Goal: Task Accomplishment & Management: Complete application form

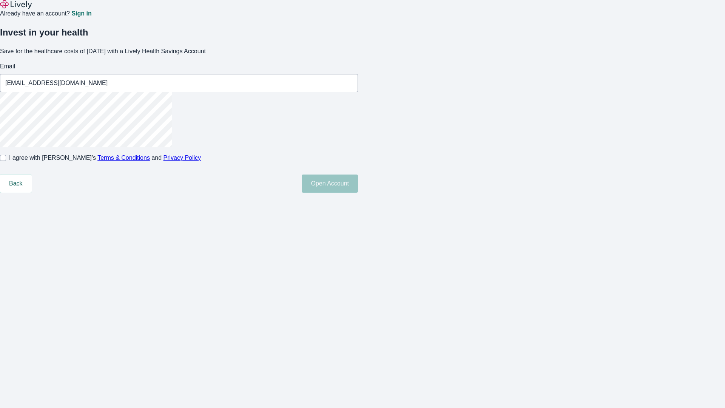
click at [6, 161] on input "I agree with Lively’s Terms & Conditions and Privacy Policy" at bounding box center [3, 158] width 6 height 6
checkbox input "true"
click at [358, 193] on button "Open Account" at bounding box center [330, 184] width 56 height 18
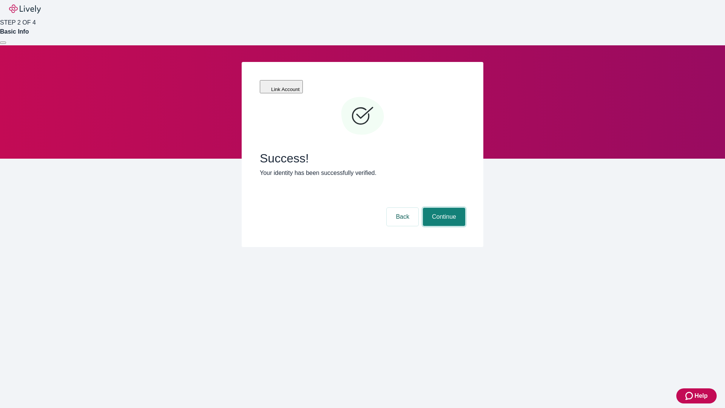
click at [443, 208] on button "Continue" at bounding box center [444, 217] width 42 height 18
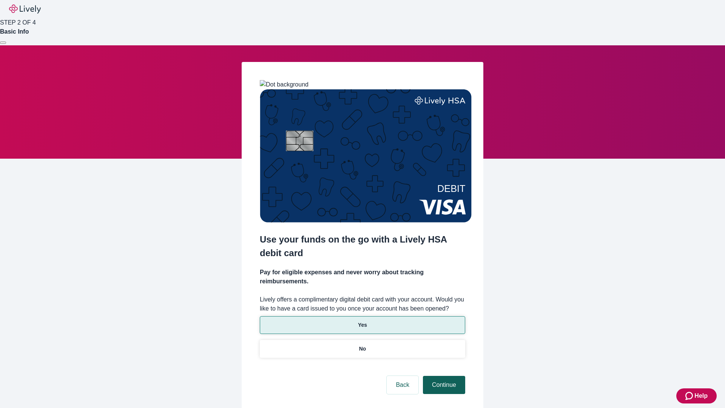
click at [362, 321] on p "Yes" at bounding box center [362, 325] width 9 height 8
click at [443, 376] on button "Continue" at bounding box center [444, 385] width 42 height 18
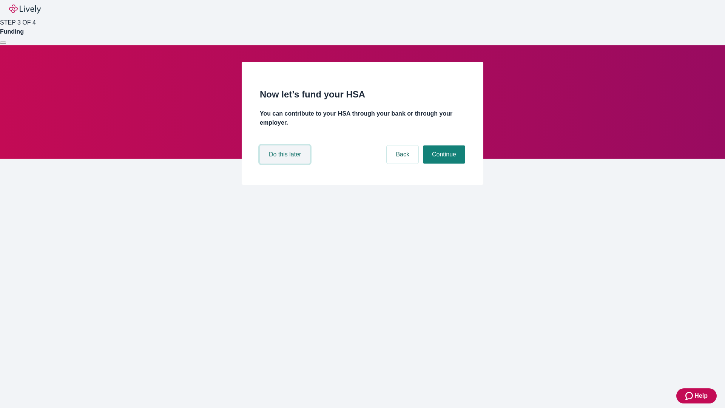
click at [286, 164] on button "Do this later" at bounding box center [285, 154] width 50 height 18
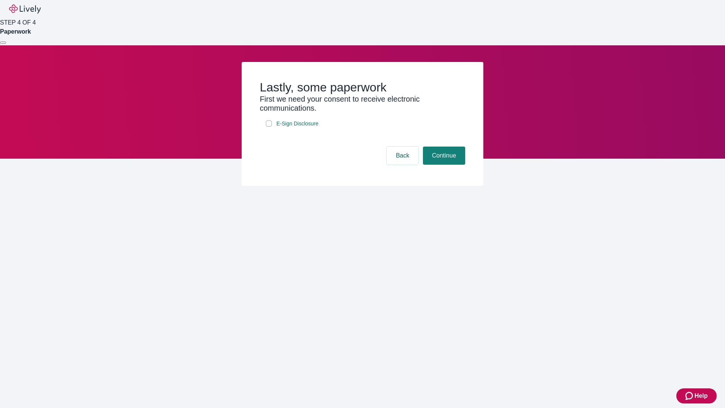
click at [269, 127] on input "E-Sign Disclosure" at bounding box center [269, 124] width 6 height 6
checkbox input "true"
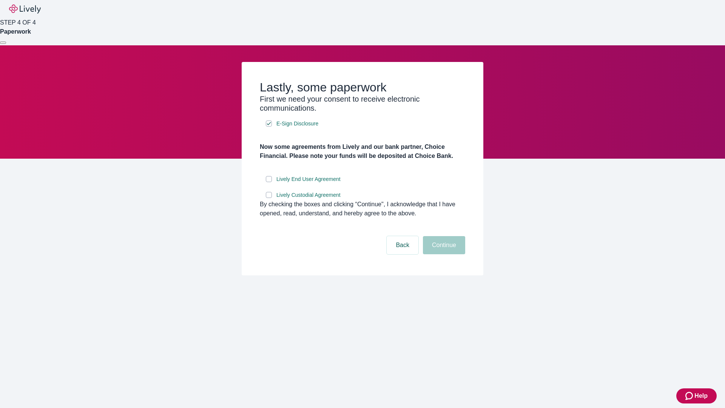
click at [269, 182] on input "Lively End User Agreement" at bounding box center [269, 179] width 6 height 6
checkbox input "true"
click at [269, 198] on input "Lively Custodial Agreement" at bounding box center [269, 195] width 6 height 6
checkbox input "true"
click at [443, 254] on button "Continue" at bounding box center [444, 245] width 42 height 18
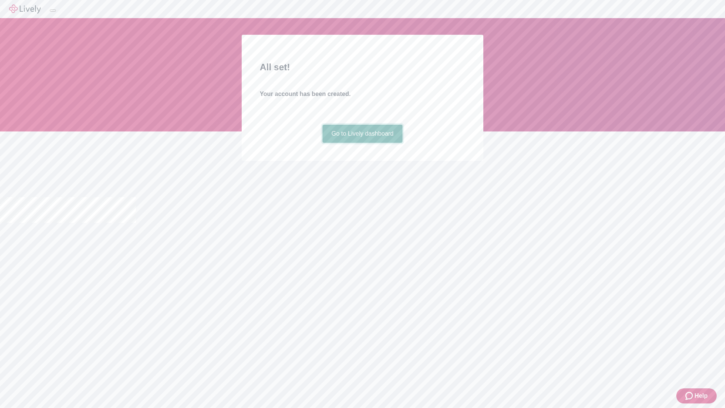
click at [362, 143] on link "Go to Lively dashboard" at bounding box center [363, 134] width 80 height 18
